Goal: Find specific page/section: Find specific page/section

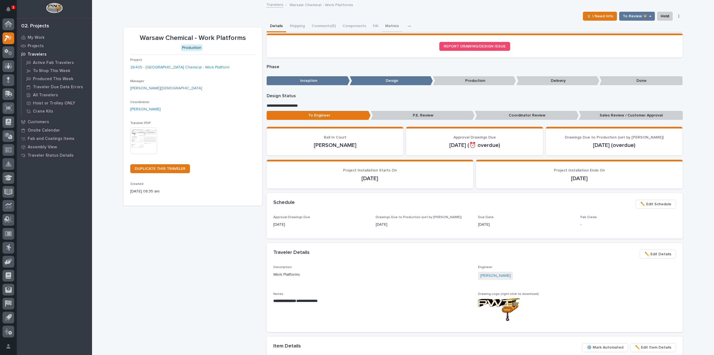
click at [388, 25] on button "Metrics" at bounding box center [392, 27] width 20 height 12
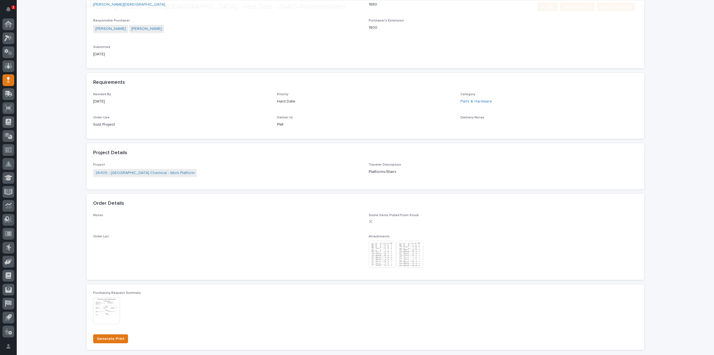
scroll to position [223, 0]
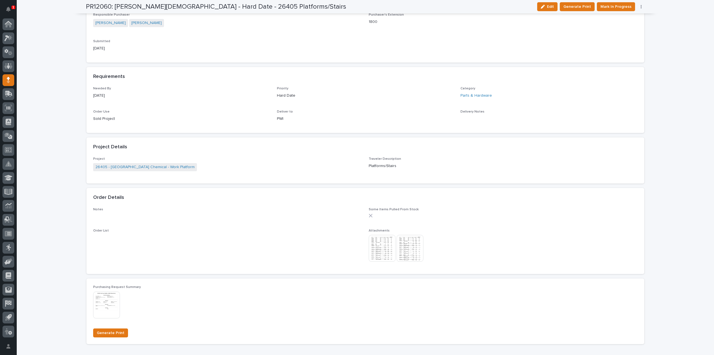
click at [384, 250] on img at bounding box center [382, 248] width 27 height 27
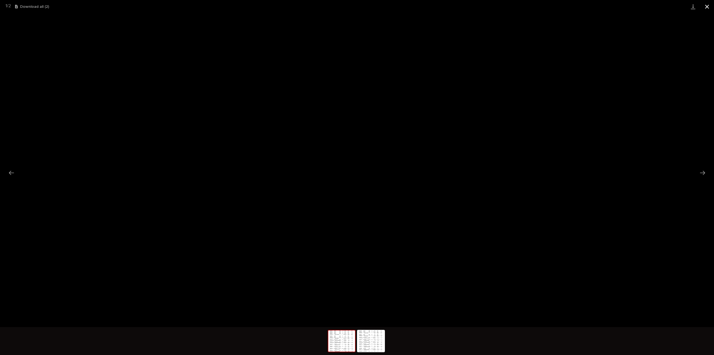
click at [706, 7] on button "Close gallery" at bounding box center [707, 6] width 14 height 13
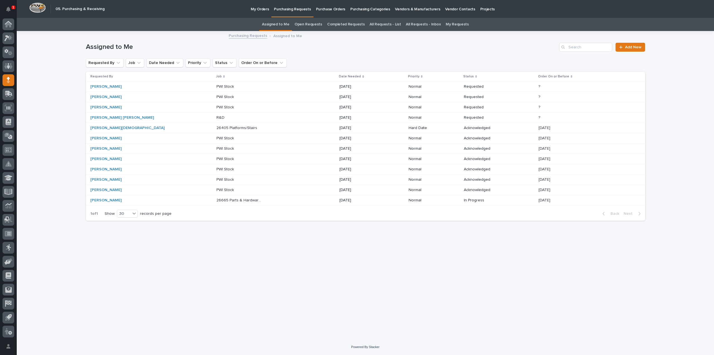
click at [216, 128] on p "26405 Platforms/Stairs" at bounding box center [237, 127] width 42 height 6
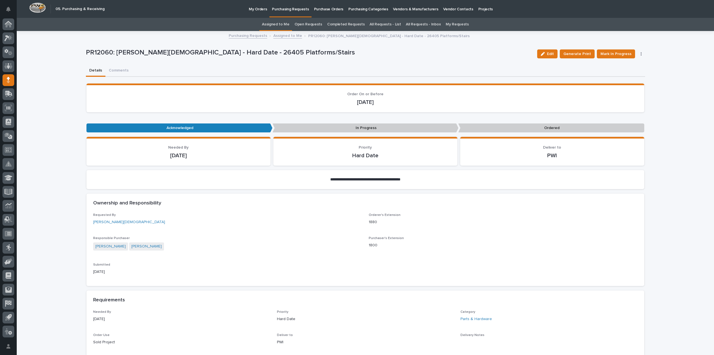
scroll to position [18, 0]
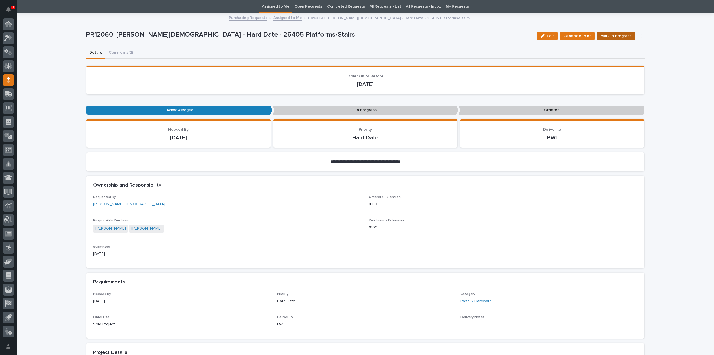
click at [614, 36] on span "Mark In Progress" at bounding box center [616, 36] width 31 height 7
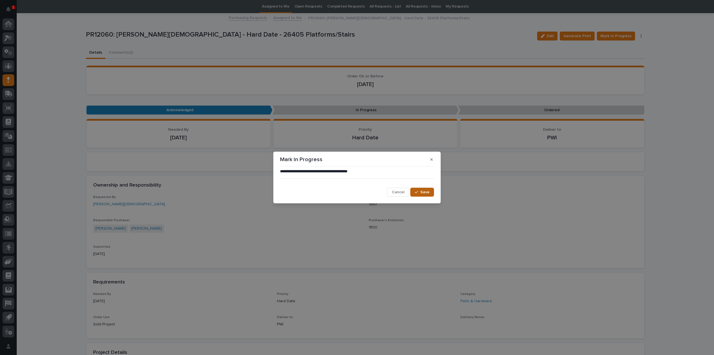
click at [428, 194] on span "Save" at bounding box center [424, 191] width 9 height 5
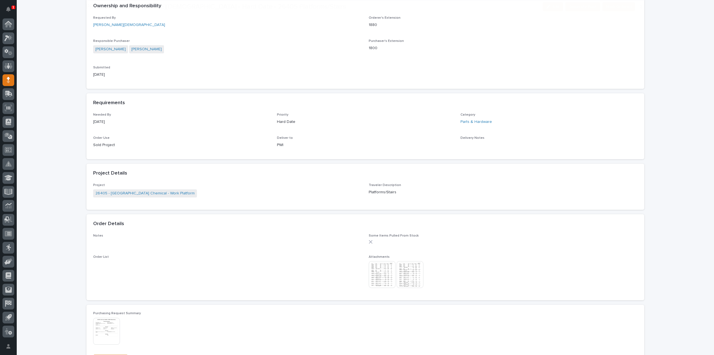
scroll to position [241, 0]
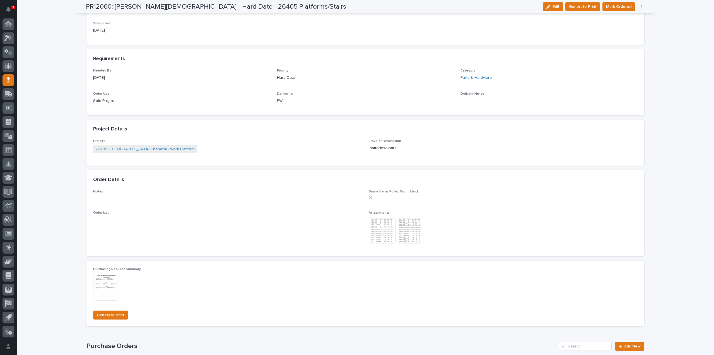
click at [410, 228] on img at bounding box center [410, 230] width 27 height 27
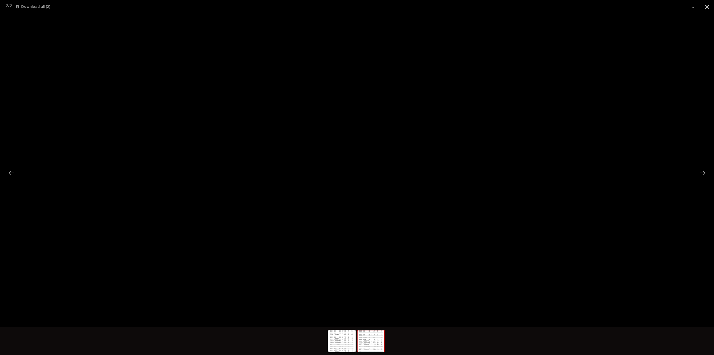
click at [709, 8] on button "Close gallery" at bounding box center [707, 6] width 14 height 13
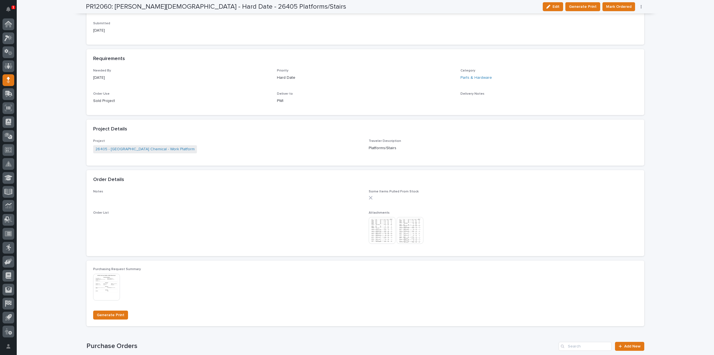
click at [657, 133] on div "**********" at bounding box center [365, 137] width 697 height 692
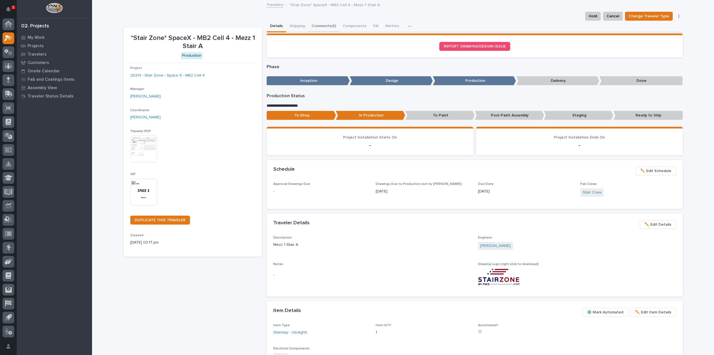
click at [320, 26] on button "Comments (4)" at bounding box center [323, 27] width 31 height 12
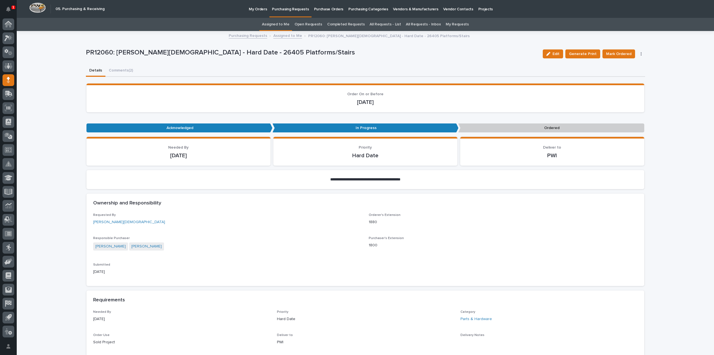
click at [384, 24] on link "All Requests - List" at bounding box center [385, 24] width 31 height 13
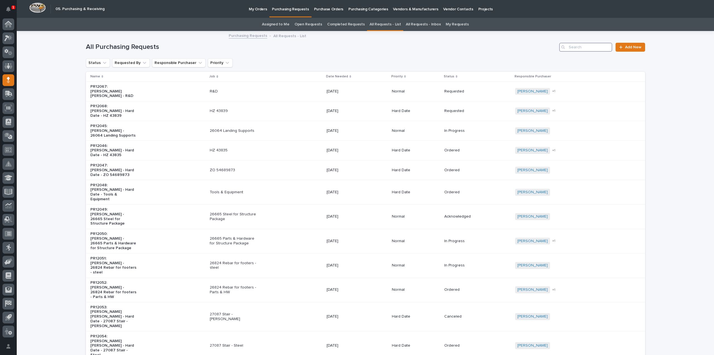
click at [591, 48] on input "Search" at bounding box center [585, 47] width 53 height 9
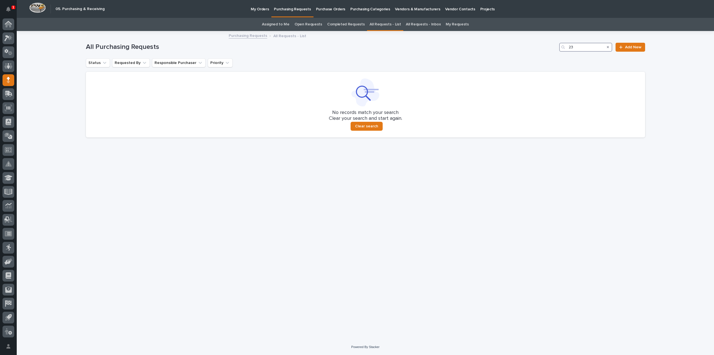
type input "2"
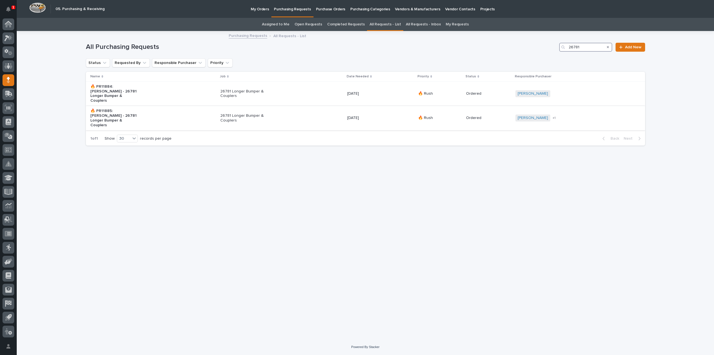
type input "26781"
click at [230, 113] on p "26781 Longer Bumper & Couplers" at bounding box center [243, 117] width 47 height 9
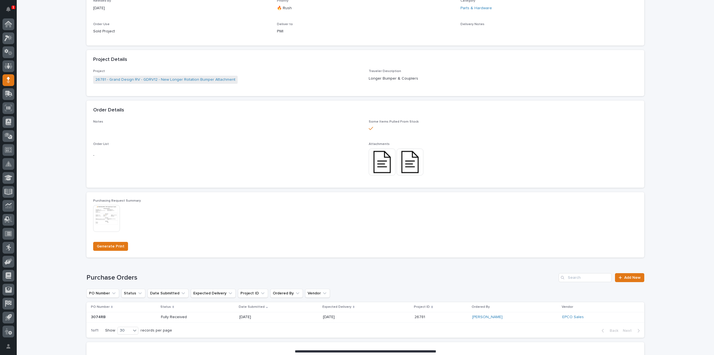
scroll to position [223, 0]
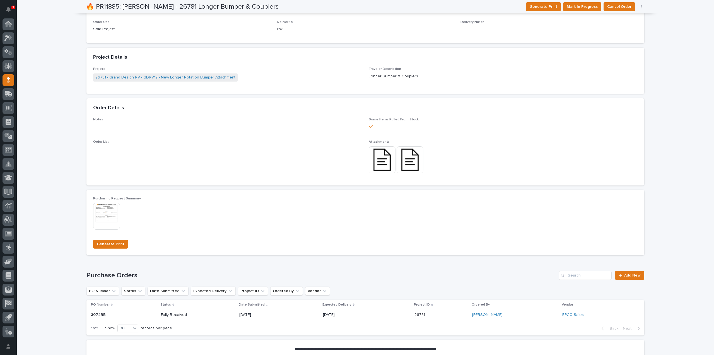
click at [381, 163] on img at bounding box center [382, 159] width 27 height 27
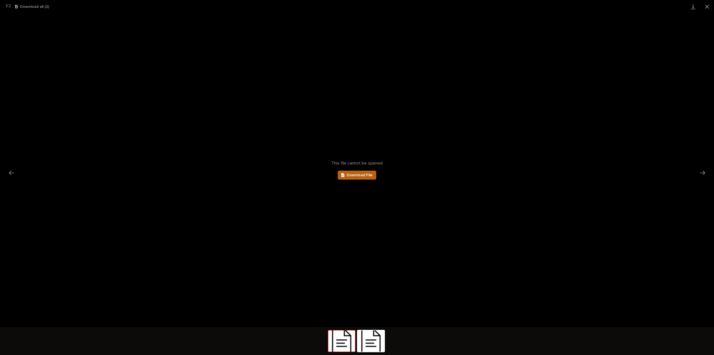
scroll to position [0, 0]
click at [363, 175] on span "Download File" at bounding box center [360, 175] width 26 height 4
click at [380, 343] on img at bounding box center [371, 340] width 27 height 21
click at [343, 175] on icon at bounding box center [342, 175] width 3 height 4
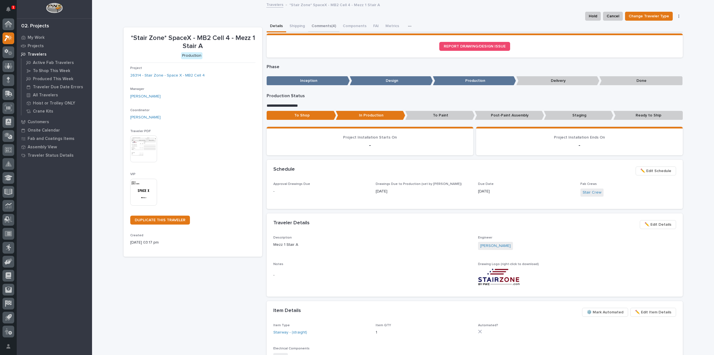
drag, startPoint x: 322, startPoint y: 26, endPoint x: 349, endPoint y: 33, distance: 27.9
click at [322, 26] on button "Comments (4)" at bounding box center [323, 27] width 31 height 12
